Goal: Information Seeking & Learning: Learn about a topic

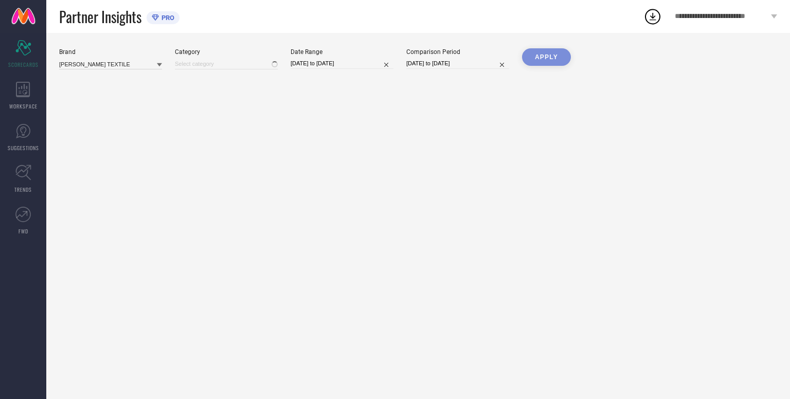
type input "All"
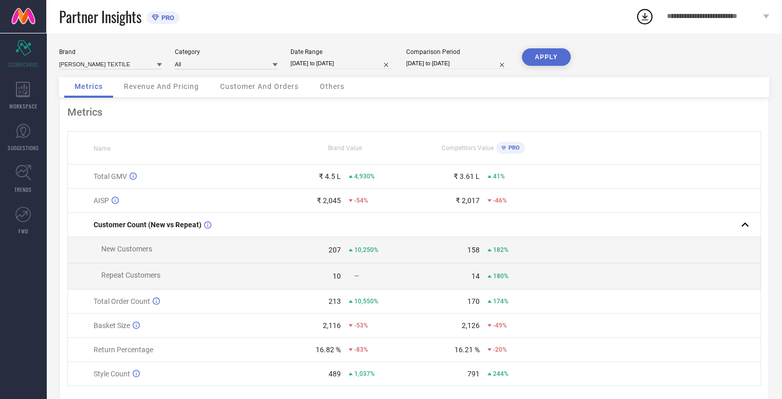
click at [96, 87] on span "Metrics" at bounding box center [89, 86] width 28 height 8
click at [105, 66] on input at bounding box center [110, 64] width 103 height 11
click at [124, 68] on input at bounding box center [110, 64] width 103 height 11
click at [122, 71] on div "Brand [PERSON_NAME] TEXTILE Category All Date Range [DATE] to [DATE] Comparison…" at bounding box center [414, 62] width 710 height 29
click at [120, 65] on input at bounding box center [110, 64] width 103 height 11
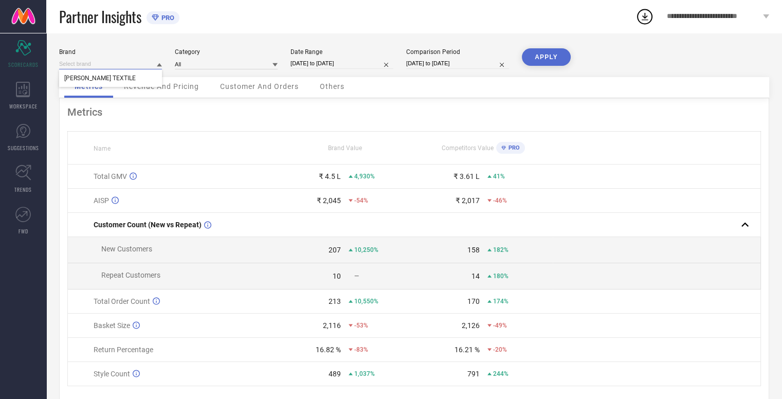
click at [120, 65] on input at bounding box center [110, 64] width 103 height 11
type input "j"
paste input "Koskii"
type input "Koskii"
click at [193, 58] on div "All" at bounding box center [226, 63] width 103 height 11
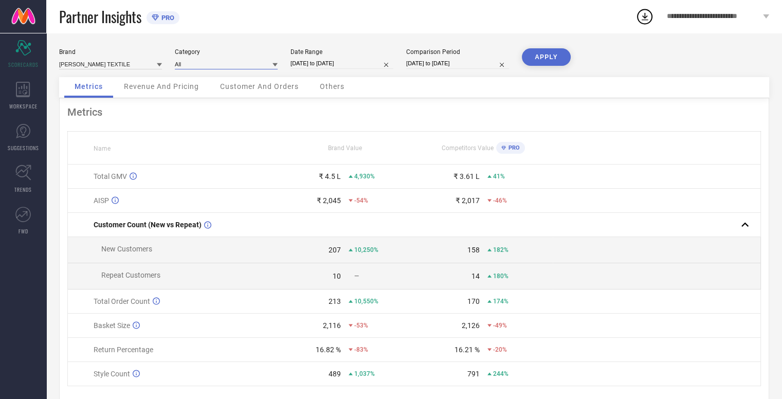
click at [194, 63] on input at bounding box center [226, 64] width 103 height 11
click at [203, 100] on div "Women-Sarees" at bounding box center [226, 95] width 103 height 17
click at [557, 54] on button "APPLY" at bounding box center [546, 56] width 49 height 17
click at [145, 61] on input at bounding box center [110, 64] width 103 height 11
click at [409, 73] on div "Brand [PERSON_NAME] TEXTILE Category Women-Sarees Date Range [DATE] to [DATE] C…" at bounding box center [414, 62] width 710 height 29
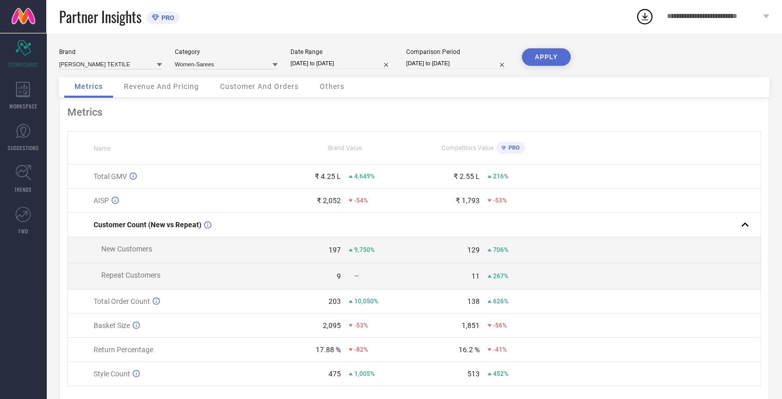
click at [163, 84] on span "Revenue And Pricing" at bounding box center [161, 86] width 75 height 8
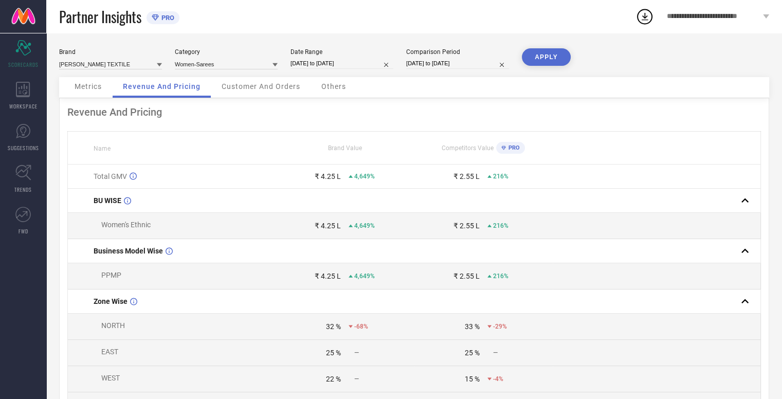
click at [99, 87] on span "Metrics" at bounding box center [88, 86] width 27 height 8
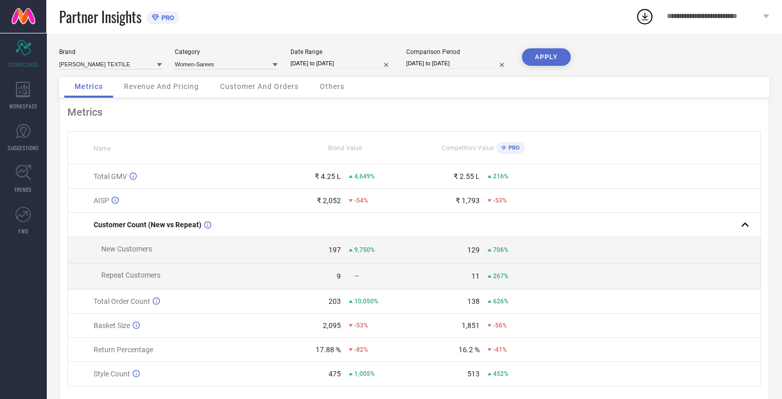
click at [325, 57] on div "Date Range [DATE] to [DATE]" at bounding box center [342, 58] width 103 height 21
click at [324, 59] on input "[DATE] to [DATE]" at bounding box center [342, 63] width 103 height 11
select select "6"
select select "2025"
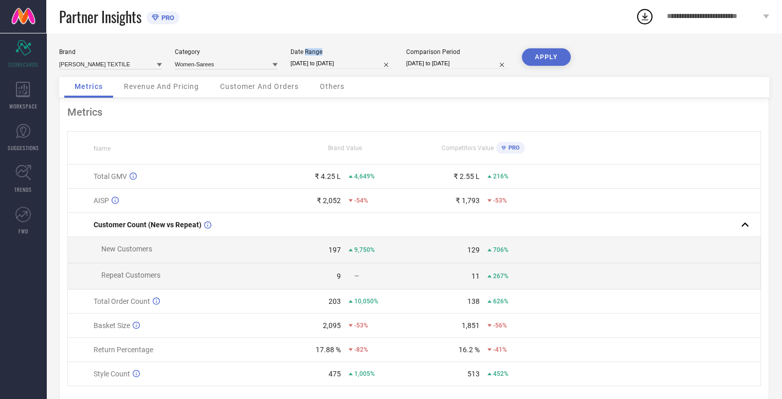
select select "7"
select select "2025"
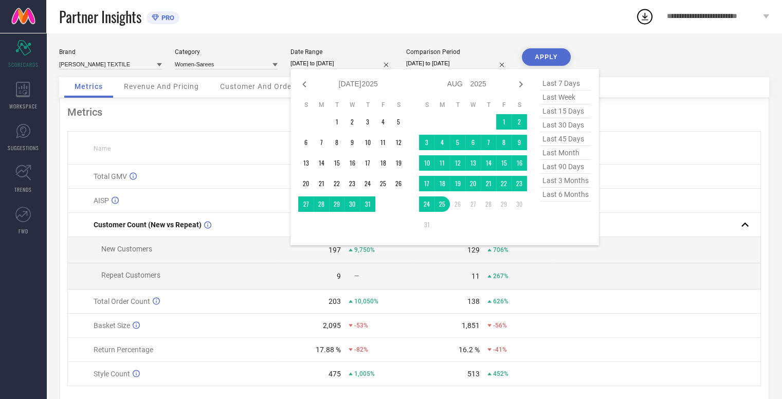
click at [570, 167] on span "last 90 days" at bounding box center [565, 167] width 51 height 14
type input "[DATE] to [DATE]"
click at [570, 167] on td at bounding box center [657, 177] width 208 height 24
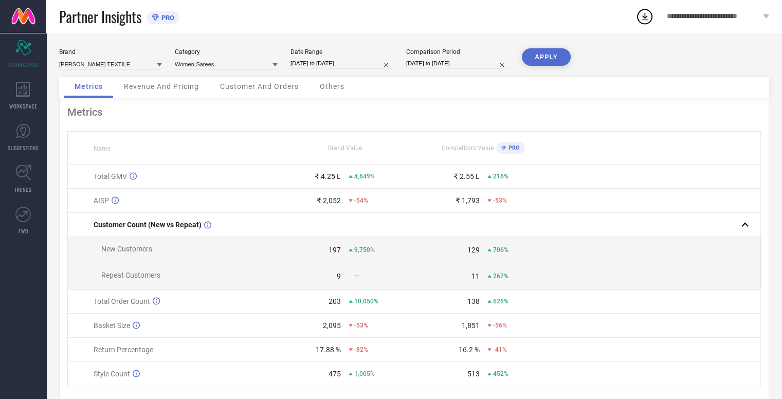
click at [555, 55] on button "APPLY" at bounding box center [546, 56] width 49 height 17
click at [84, 65] on input at bounding box center [110, 64] width 103 height 11
click at [12, 92] on div "WORKSPACE" at bounding box center [23, 95] width 46 height 41
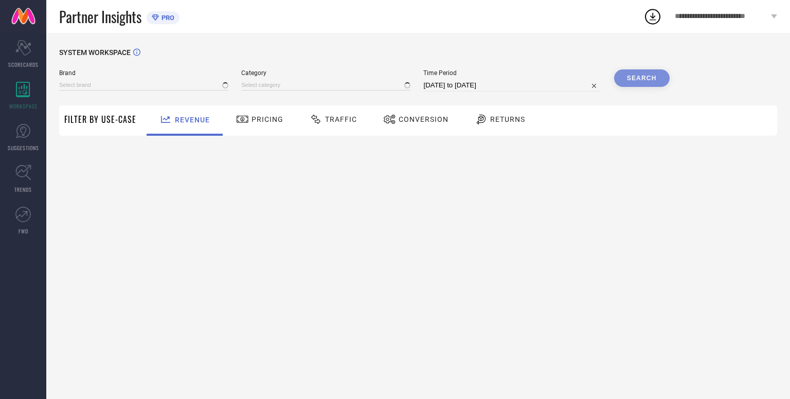
type input "[PERSON_NAME] TEXTILE"
type input "All"
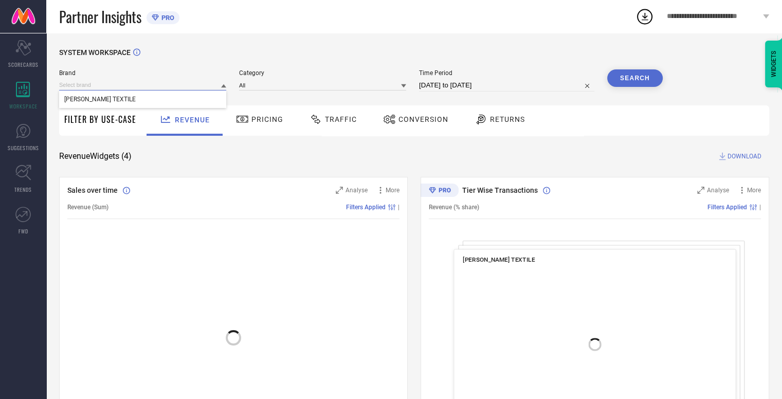
click at [207, 89] on input at bounding box center [142, 85] width 167 height 11
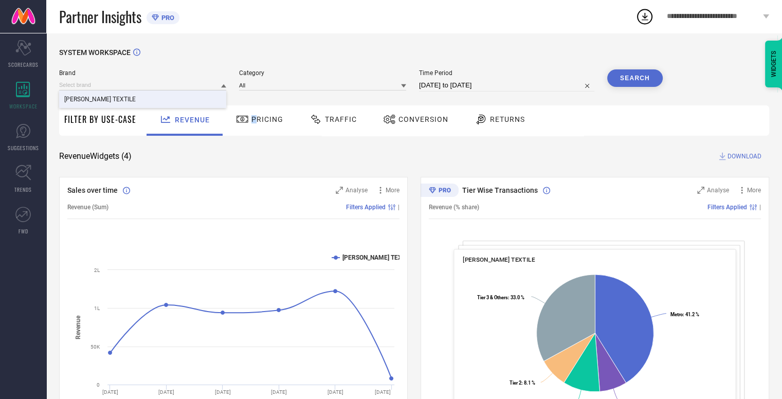
click at [253, 122] on span "Pricing" at bounding box center [267, 119] width 32 height 8
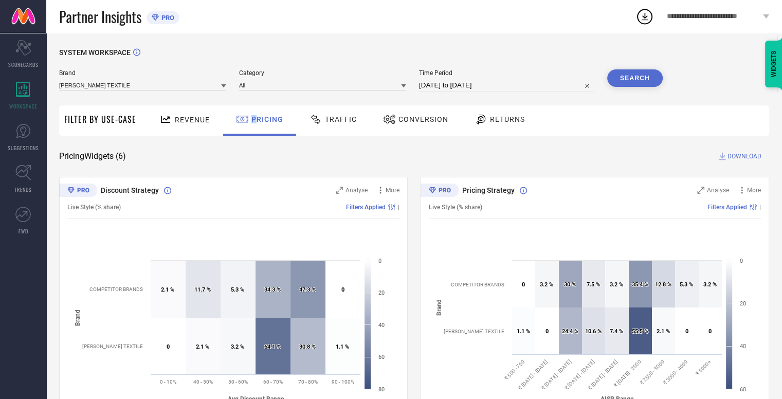
click at [335, 68] on div "SYSTEM WORKSPACE" at bounding box center [414, 58] width 710 height 21
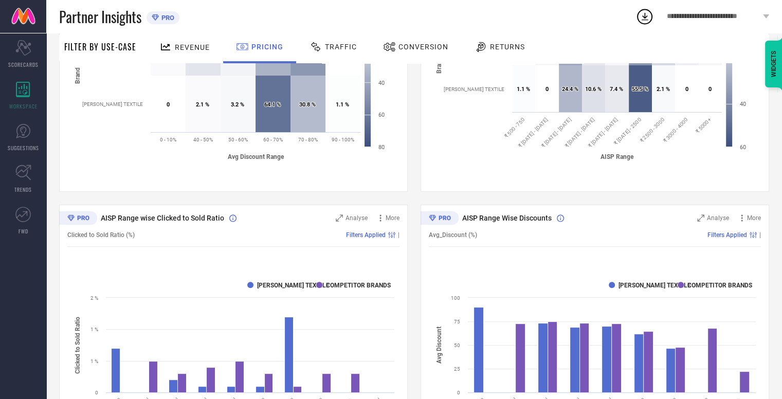
scroll to position [103, 0]
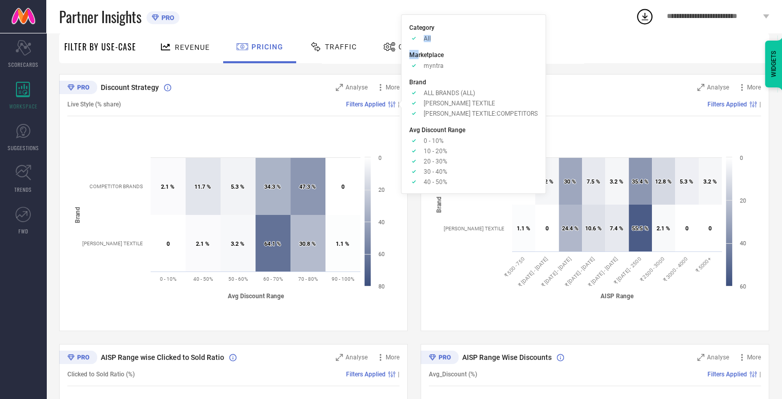
click at [419, 42] on ul "Category Approve /Deselected All Marketplace Approve /Deselected myntra Brand A…" at bounding box center [473, 104] width 129 height 163
click at [420, 38] on div "Approve /Deselected All" at bounding box center [473, 38] width 129 height 8
click at [415, 37] on icon "Approve /Deselected" at bounding box center [413, 38] width 9 height 8
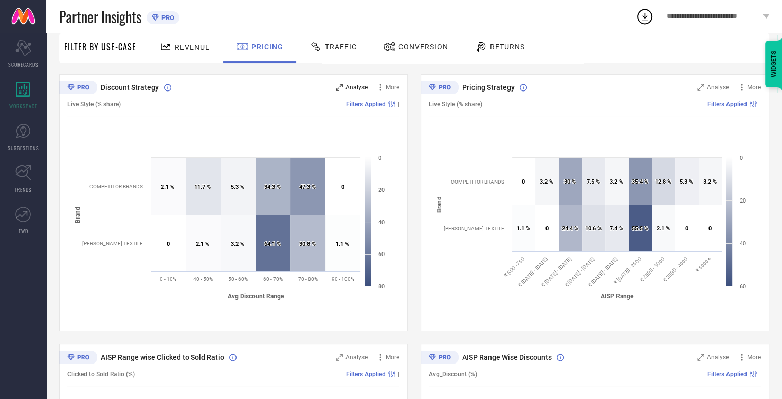
click at [350, 86] on span "Analyse" at bounding box center [357, 87] width 22 height 7
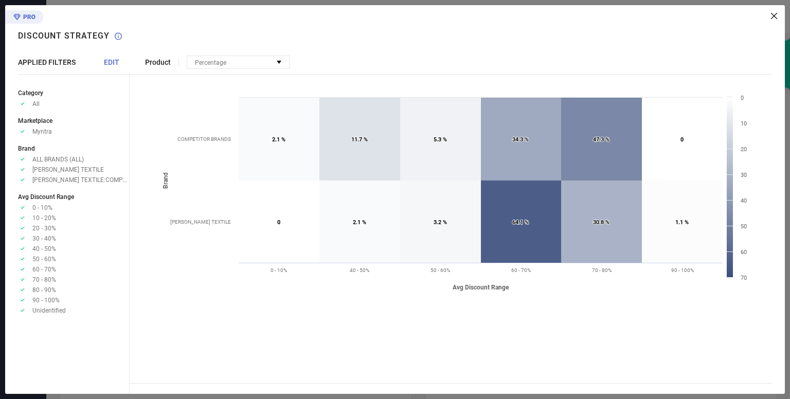
click at [781, 13] on div "Product Percentage No options available Created with Highcharts 9.3.3 Avg Disco…" at bounding box center [457, 199] width 655 height 389
drag, startPoint x: 780, startPoint y: 12, endPoint x: 772, endPoint y: 17, distance: 9.3
click at [778, 12] on div "Product Percentage No options available Created with Highcharts 9.3.3 Avg Disco…" at bounding box center [457, 199] width 655 height 389
click at [771, 17] on icon at bounding box center [774, 16] width 6 height 6
click at [771, 17] on div "**********" at bounding box center [726, 16] width 128 height 33
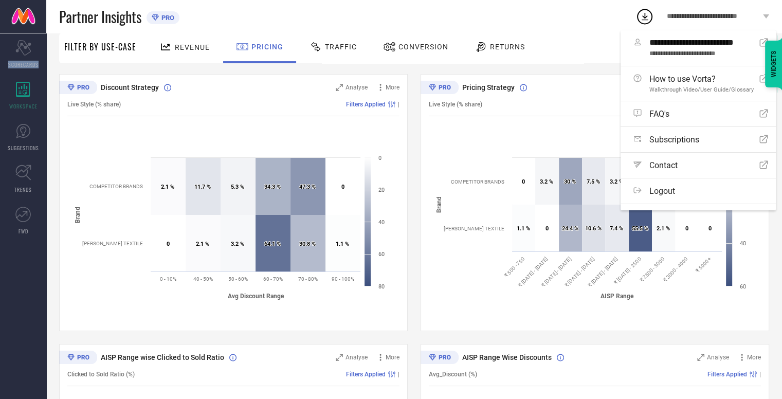
click at [525, 306] on rect at bounding box center [595, 230] width 332 height 154
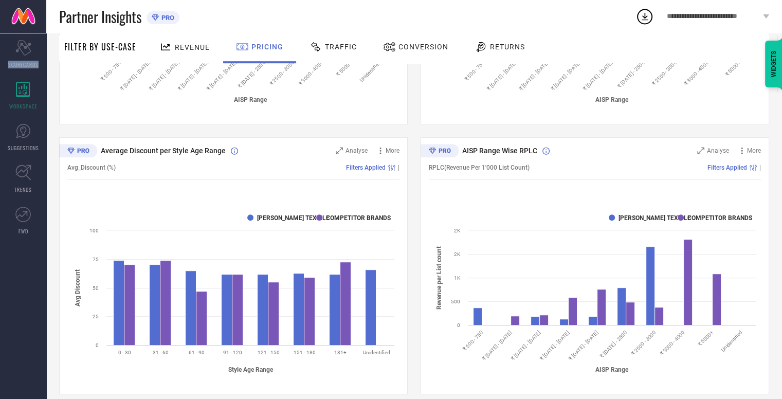
scroll to position [590, 0]
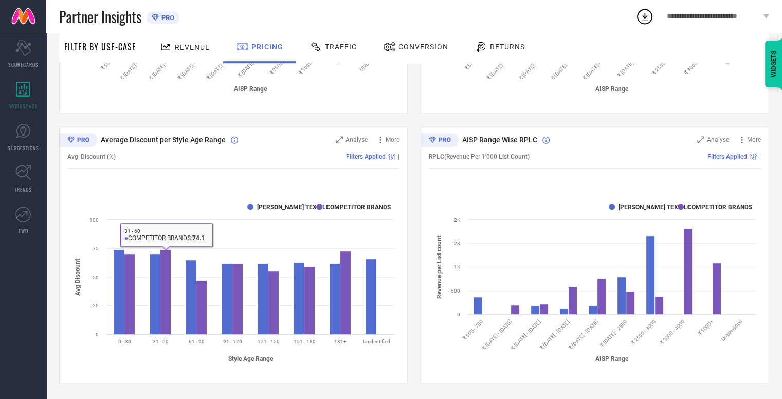
click at [338, 49] on span "Traffic" at bounding box center [341, 47] width 32 height 8
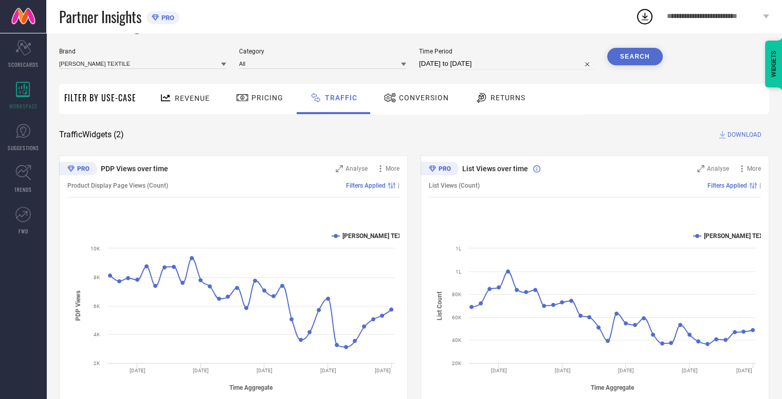
scroll to position [51, 0]
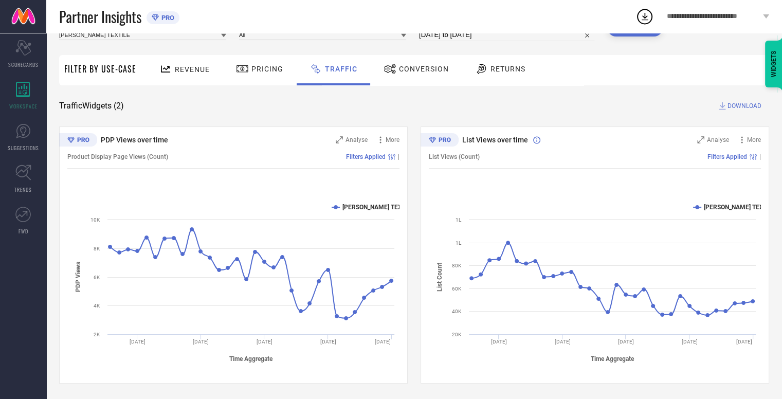
click at [410, 73] on span "Conversion" at bounding box center [424, 69] width 50 height 8
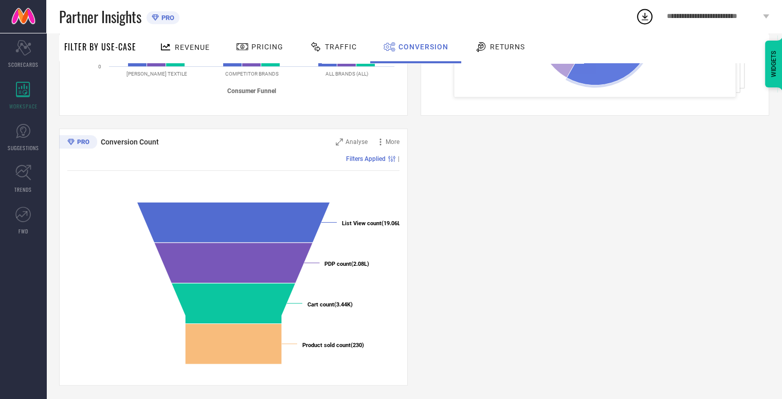
scroll to position [321, 0]
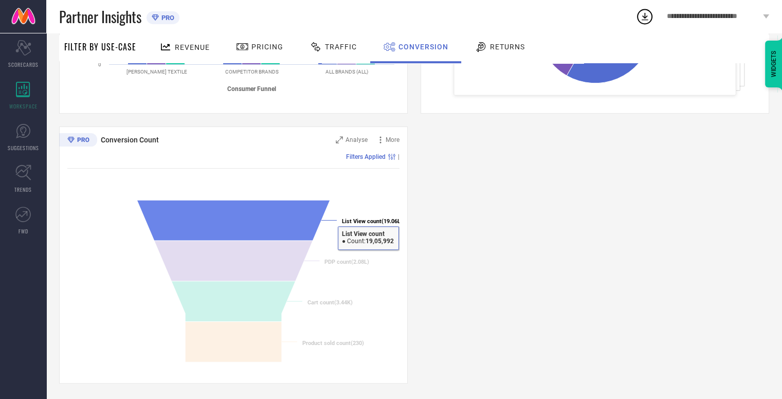
drag, startPoint x: 370, startPoint y: 220, endPoint x: 378, endPoint y: 217, distance: 8.6
click at [378, 218] on tspan "List View count" at bounding box center [362, 221] width 40 height 7
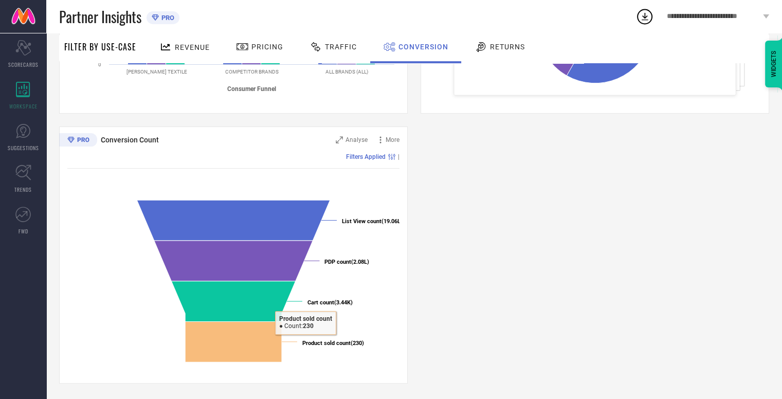
click at [512, 47] on span "Returns" at bounding box center [507, 47] width 35 height 8
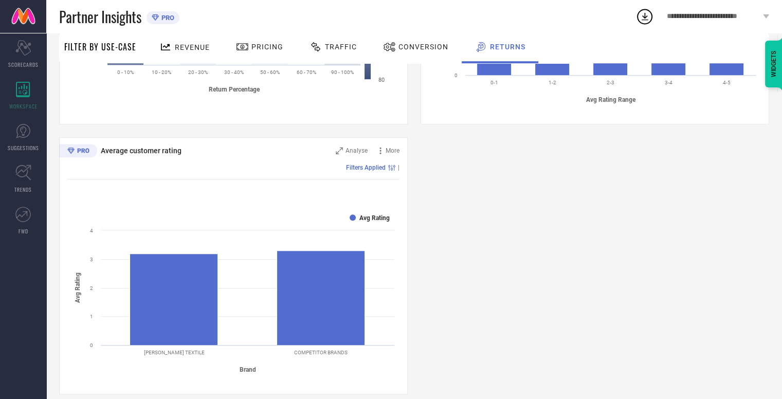
scroll to position [590, 0]
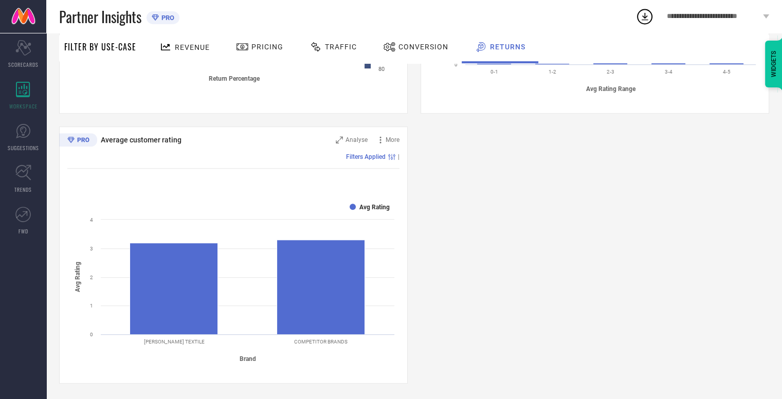
click at [769, 73] on div "WIDGETS" at bounding box center [773, 64] width 17 height 47
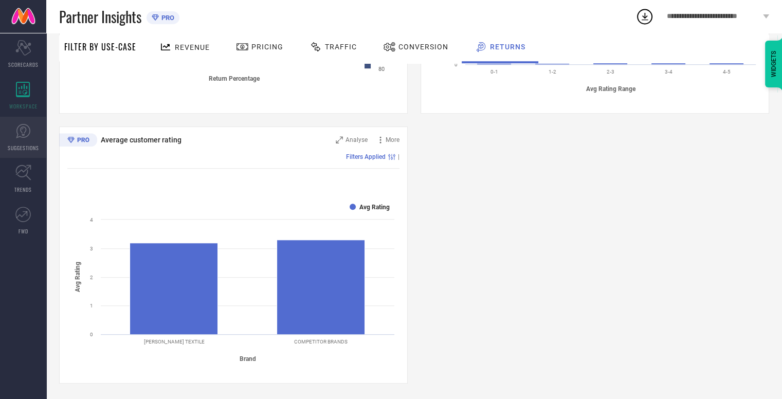
click at [19, 139] on link "SUGGESTIONS" at bounding box center [23, 137] width 46 height 41
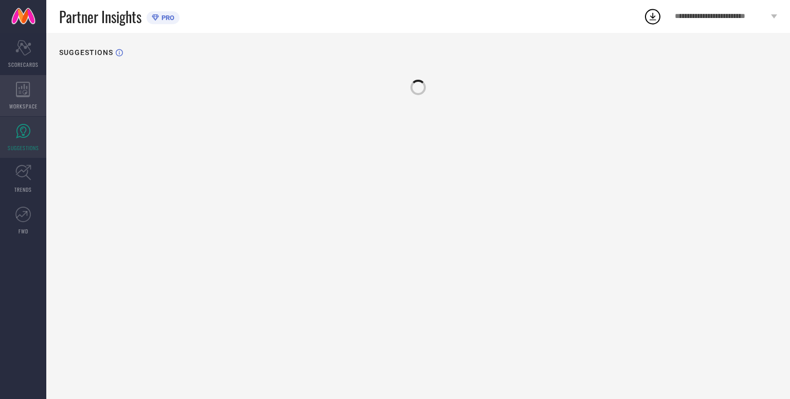
click at [19, 104] on span "WORKSPACE" at bounding box center [23, 106] width 28 height 8
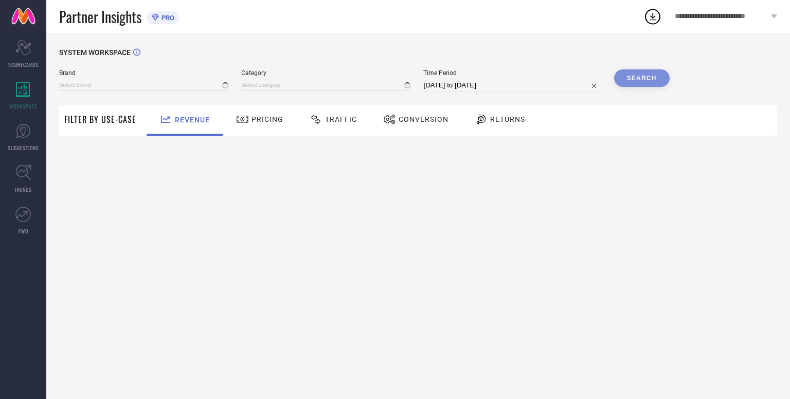
type input "[PERSON_NAME] TEXTILE"
type input "All"
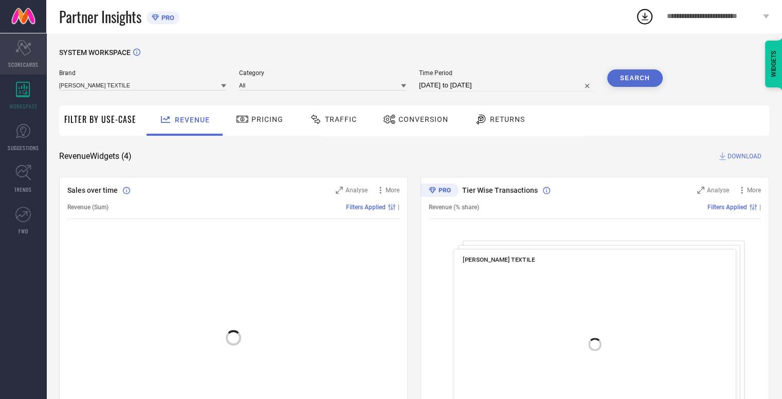
click at [30, 59] on div "Scorecard SCORECARDS" at bounding box center [23, 53] width 46 height 41
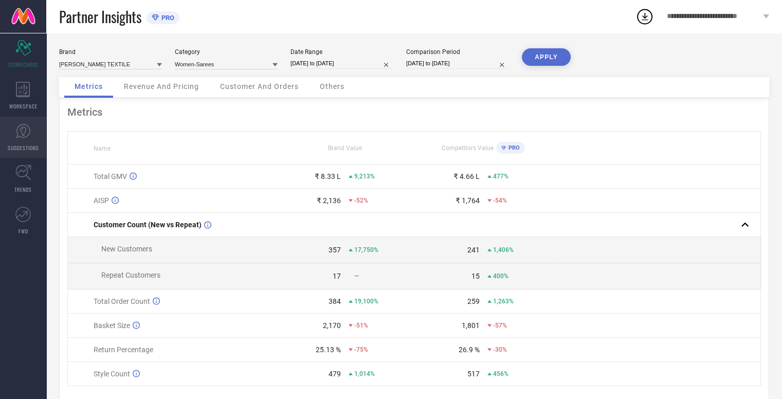
click at [23, 136] on icon at bounding box center [23, 131] width 14 height 14
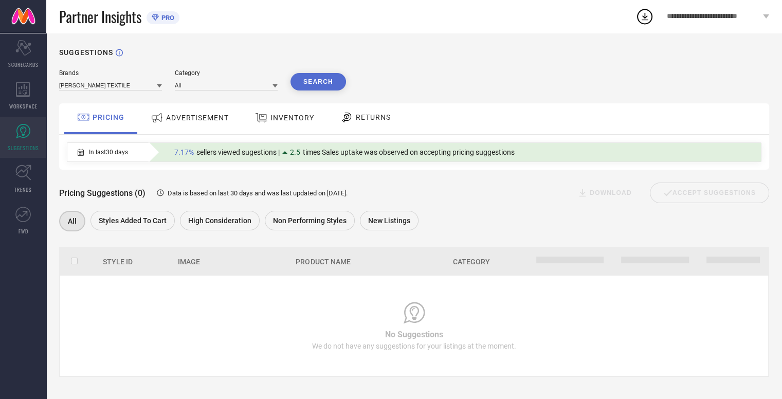
click at [109, 153] on span "In last 30 days" at bounding box center [108, 152] width 39 height 7
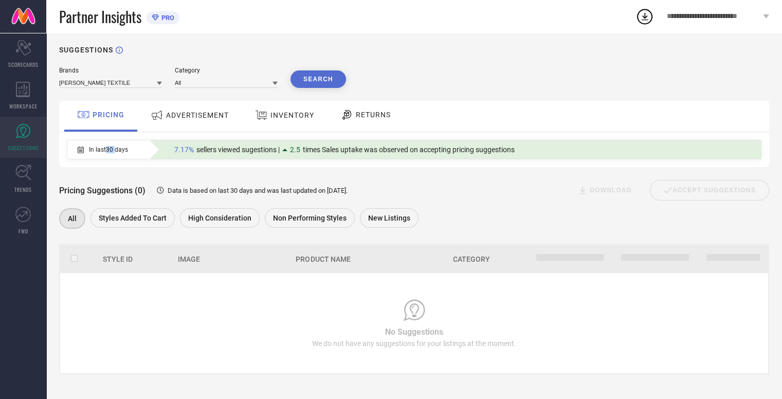
scroll to position [4, 0]
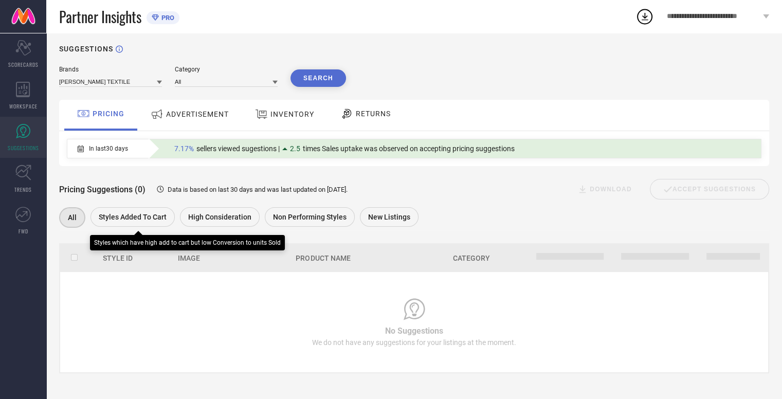
click at [122, 215] on span "Styles Added To Cart" at bounding box center [133, 217] width 68 height 8
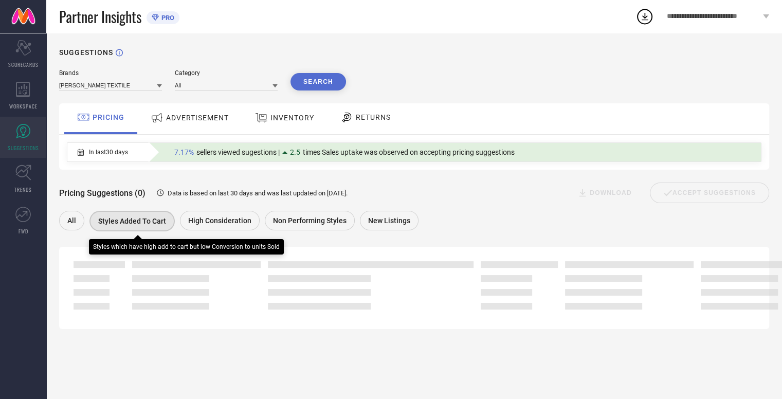
scroll to position [0, 0]
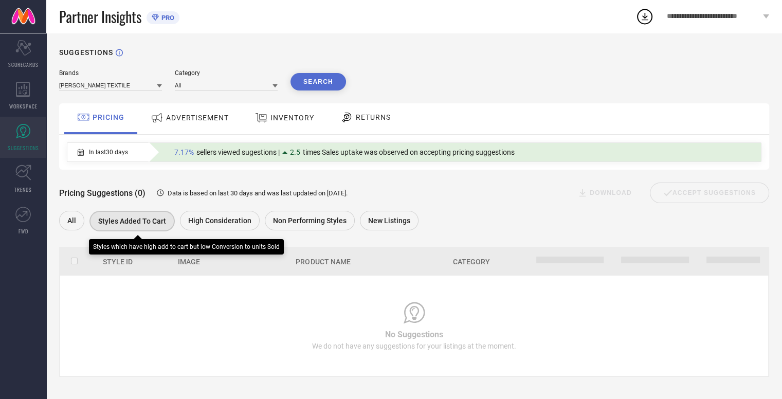
click at [113, 219] on span "Styles Added To Cart" at bounding box center [132, 221] width 68 height 8
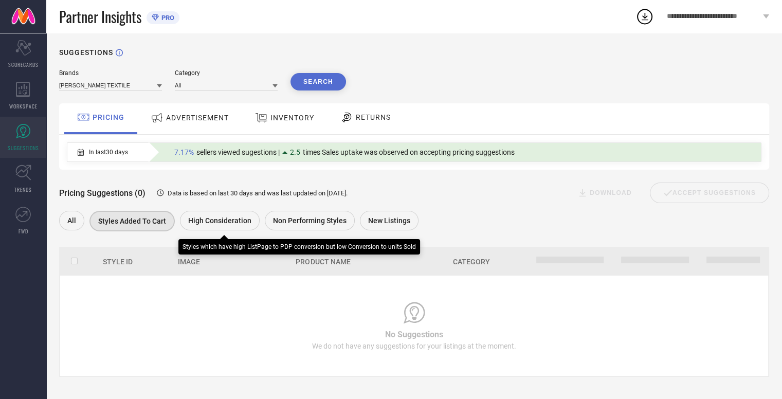
click at [219, 221] on span "High Consideration" at bounding box center [219, 221] width 63 height 8
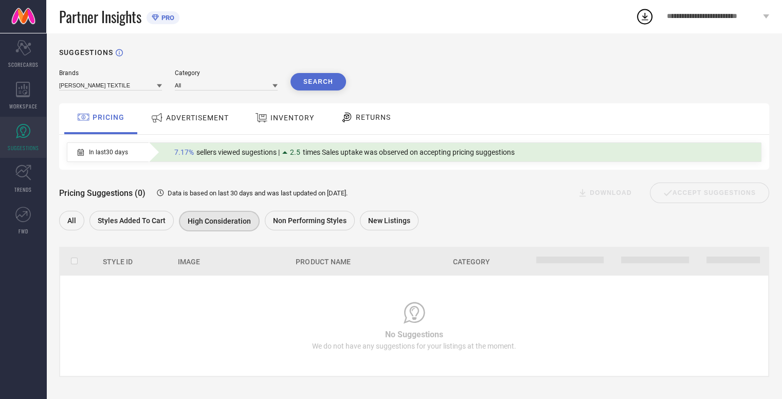
click at [208, 97] on div "Brands [PERSON_NAME] TEXTILE Category All Search PRICING ADVERTISEMENT INVENTOR…" at bounding box center [414, 223] width 710 height 308
click at [211, 91] on input at bounding box center [226, 85] width 103 height 11
click at [220, 125] on div "Women-Sarees" at bounding box center [226, 116] width 103 height 17
click at [309, 73] on div "Brands [PERSON_NAME] TEXTILE Category Women-Sarees Search" at bounding box center [202, 79] width 287 height 21
click at [309, 77] on button "Search" at bounding box center [319, 81] width 56 height 17
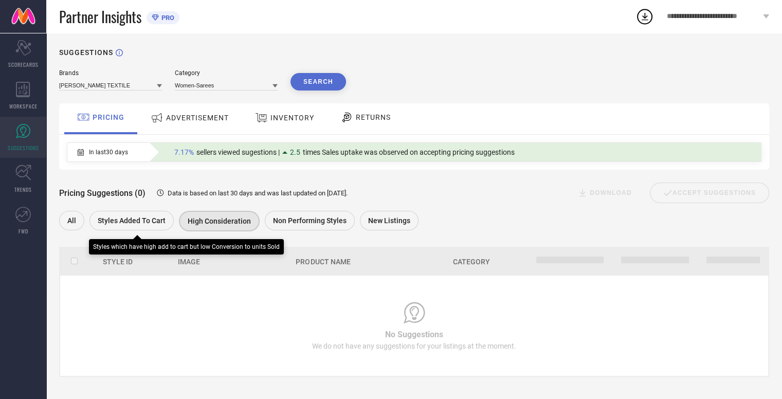
click at [121, 216] on div "Styles Added To Cart" at bounding box center [131, 221] width 84 height 20
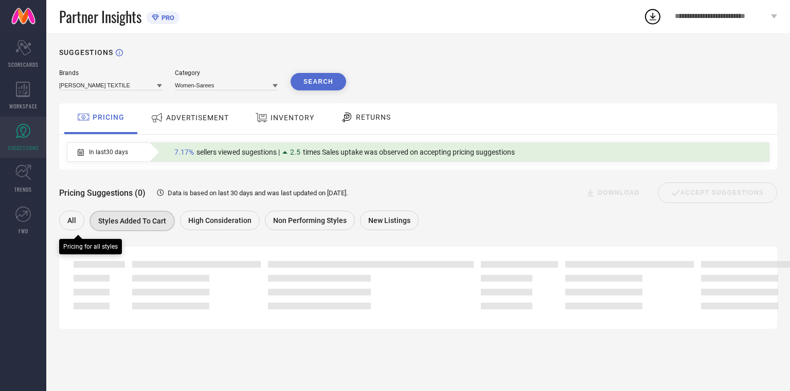
click at [75, 220] on span "All" at bounding box center [71, 221] width 9 height 8
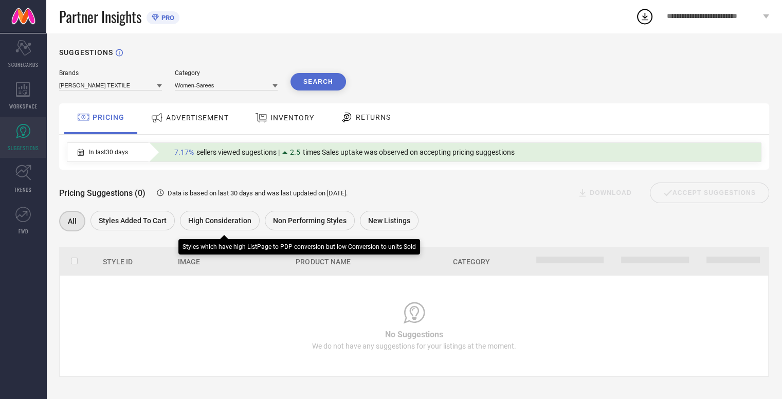
click at [248, 223] on div "High Consideration" at bounding box center [220, 221] width 80 height 20
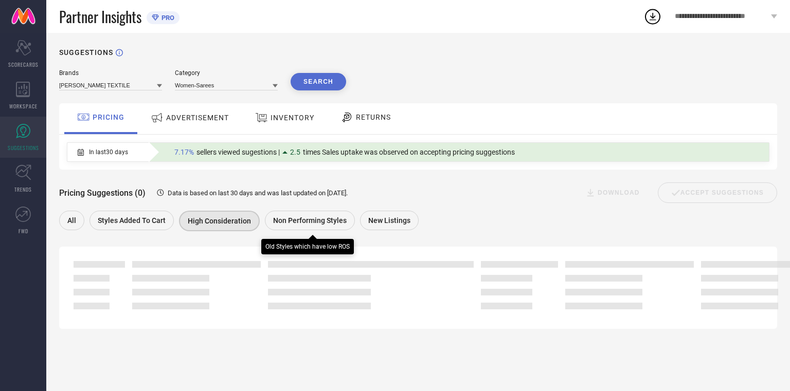
click at [286, 223] on span "Non Performing Styles" at bounding box center [310, 221] width 74 height 8
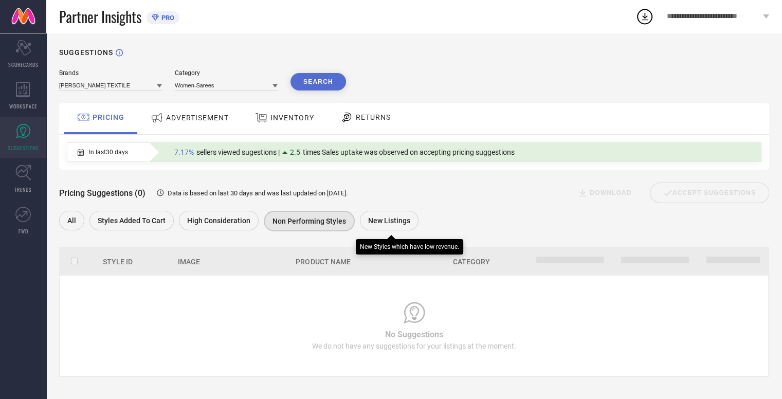
click at [393, 225] on span "New Listings" at bounding box center [389, 221] width 42 height 8
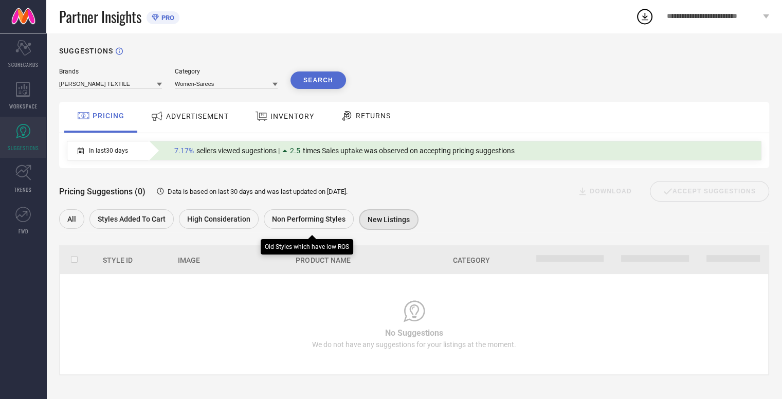
scroll to position [4, 0]
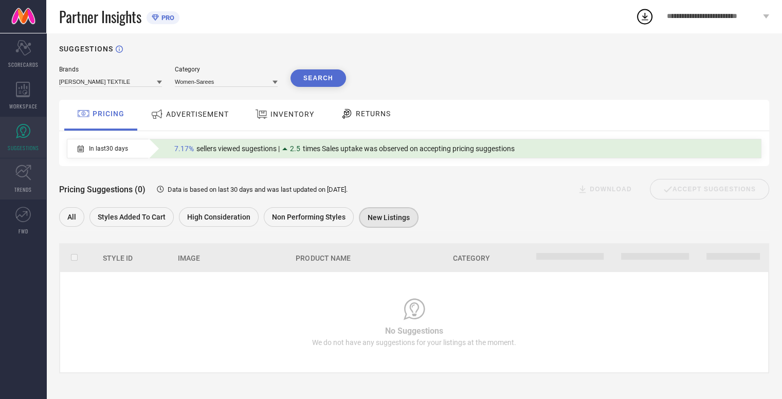
click at [14, 175] on link "TRENDS" at bounding box center [23, 178] width 46 height 41
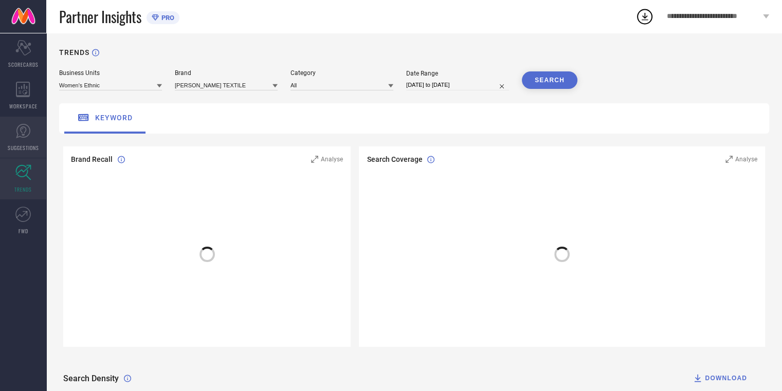
click at [28, 135] on icon at bounding box center [23, 131] width 14 height 14
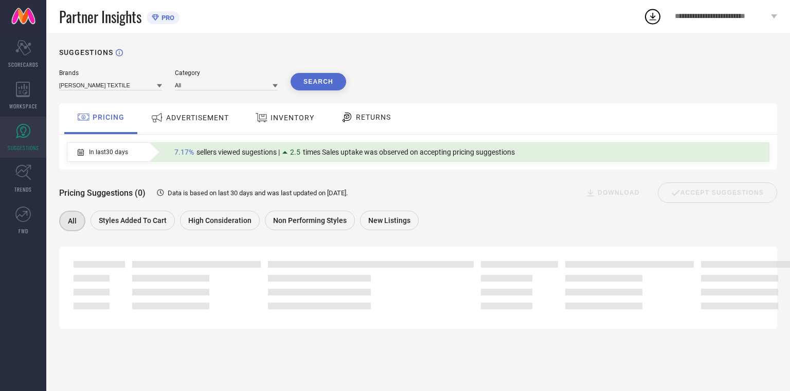
click at [190, 114] on span "ADVERTISEMENT" at bounding box center [197, 118] width 63 height 8
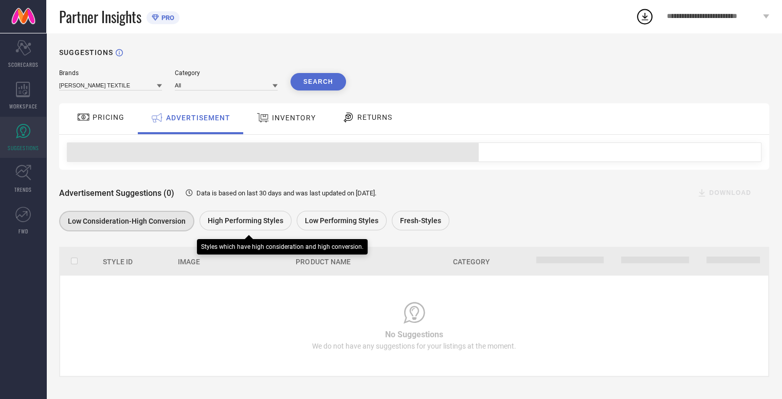
click at [204, 224] on div "High Performing Styles" at bounding box center [246, 221] width 92 height 20
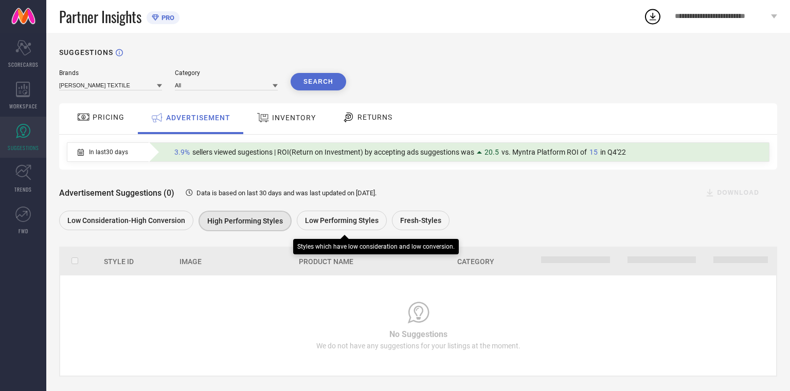
click at [328, 227] on div "Low Performing Styles" at bounding box center [342, 221] width 90 height 20
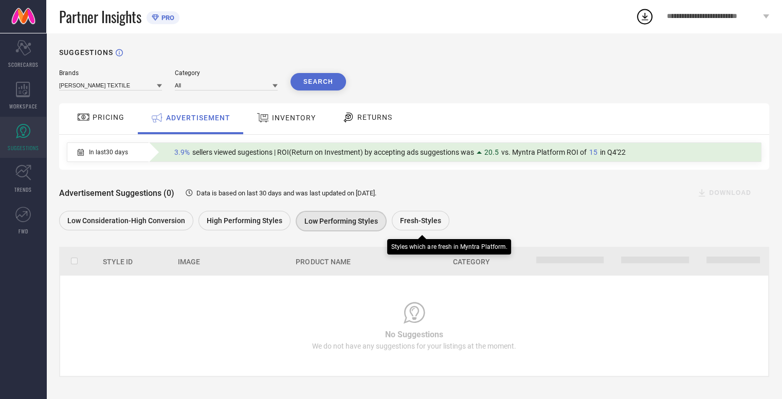
click at [403, 220] on span "Fresh-Styles" at bounding box center [420, 221] width 41 height 8
